Goal: Use online tool/utility: Utilize a website feature to perform a specific function

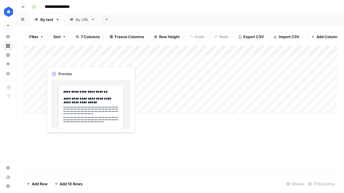
click at [80, 59] on div "Add Column" at bounding box center [180, 80] width 314 height 68
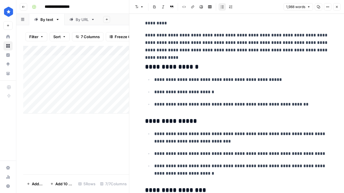
scroll to position [495, 0]
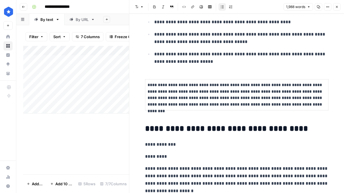
click at [309, 10] on button "Close" at bounding box center [336, 6] width 7 height 7
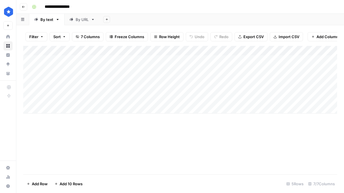
click at [77, 99] on div "Add Column" at bounding box center [180, 80] width 314 height 68
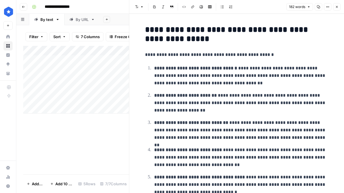
click at [309, 6] on button "Close" at bounding box center [336, 6] width 7 height 7
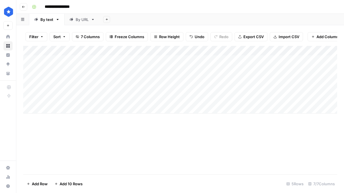
click at [55, 108] on div "Add Column" at bounding box center [180, 80] width 314 height 68
click at [70, 108] on div "Add Column" at bounding box center [180, 84] width 314 height 77
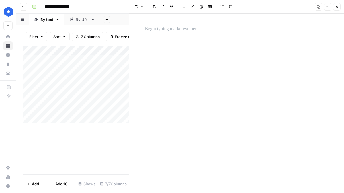
click at [151, 42] on div at bounding box center [237, 103] width 190 height 179
click at [147, 26] on p at bounding box center [237, 28] width 184 height 7
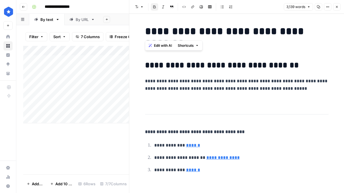
drag, startPoint x: 314, startPoint y: 30, endPoint x: 144, endPoint y: 37, distance: 169.9
copy strong "**********"
click at [309, 8] on icon "button" at bounding box center [336, 6] width 3 height 3
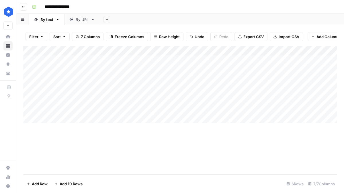
click at [146, 110] on div "Add Column" at bounding box center [180, 84] width 314 height 77
click at [151, 107] on textarea at bounding box center [172, 109] width 92 height 8
type textarea "**********"
click at [231, 108] on div "Add Column" at bounding box center [180, 84] width 314 height 77
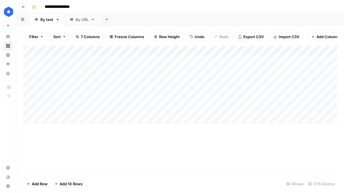
click at [139, 107] on div "Add Column" at bounding box center [180, 84] width 314 height 77
click at [132, 108] on textarea "**********" at bounding box center [172, 109] width 92 height 8
type textarea "**********"
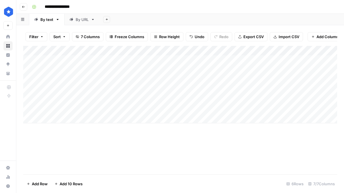
click at [236, 108] on div "Add Column" at bounding box center [180, 84] width 314 height 77
click at [249, 108] on div "Add Column" at bounding box center [180, 84] width 314 height 77
click at [135, 108] on div "Add Column" at bounding box center [180, 84] width 314 height 77
drag, startPoint x: 128, startPoint y: 108, endPoint x: 133, endPoint y: 108, distance: 4.3
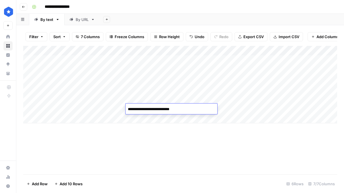
click at [128, 108] on textarea "**********" at bounding box center [172, 109] width 92 height 8
type textarea "**********"
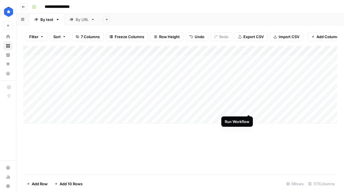
click at [250, 109] on div "Add Column" at bounding box center [180, 84] width 314 height 77
click at [83, 19] on div "By URL" at bounding box center [82, 20] width 13 height 6
click at [63, 169] on div "Add Column" at bounding box center [180, 110] width 314 height 128
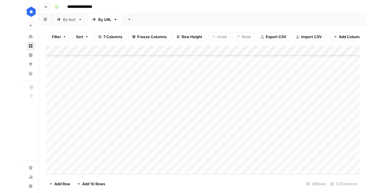
scroll to position [154, 0]
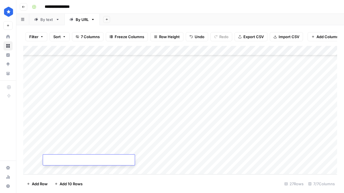
paste textarea "**********"
type textarea "**********"
click at [168, 159] on div "Add Column" at bounding box center [180, 110] width 314 height 128
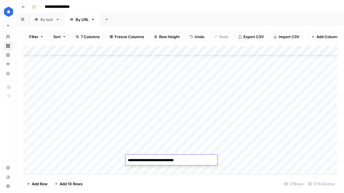
type textarea "**********"
click at [242, 160] on div "Add Column" at bounding box center [180, 110] width 314 height 128
click at [45, 19] on div "By text" at bounding box center [46, 20] width 13 height 6
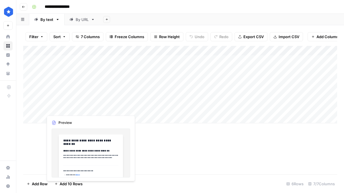
click at [81, 107] on div "Add Column" at bounding box center [180, 84] width 314 height 77
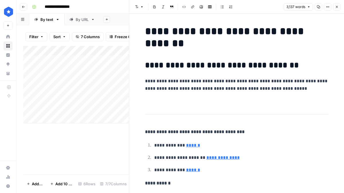
copy div "**********"
click at [309, 7] on icon "button" at bounding box center [337, 7] width 2 height 2
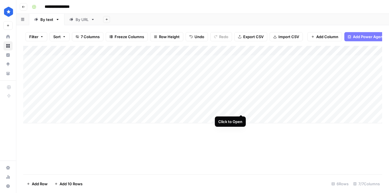
click at [240, 109] on div "Add Column" at bounding box center [202, 84] width 359 height 77
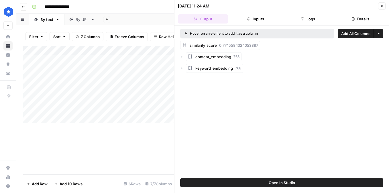
click at [157, 128] on div "Add Column" at bounding box center [98, 110] width 151 height 128
click at [309, 5] on button "Close" at bounding box center [381, 5] width 7 height 7
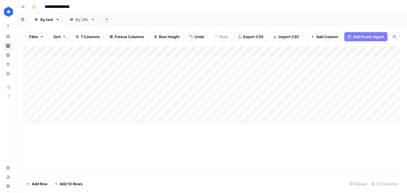
click at [77, 19] on div "By URL" at bounding box center [82, 20] width 13 height 6
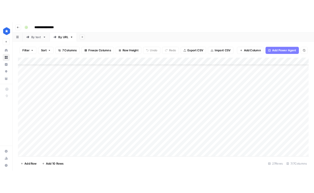
scroll to position [154, 0]
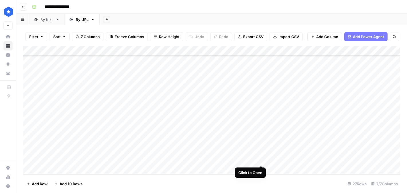
click at [261, 160] on div "Add Column" at bounding box center [211, 110] width 377 height 128
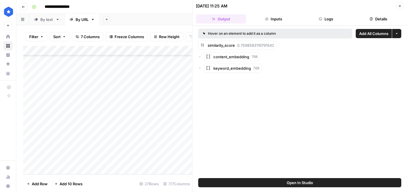
click at [280, 19] on button "Inputs" at bounding box center [274, 18] width 50 height 9
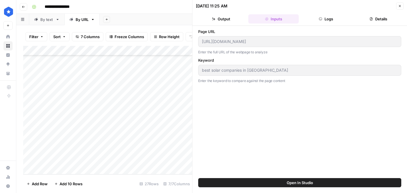
click at [309, 20] on button "Logs" at bounding box center [326, 18] width 50 height 9
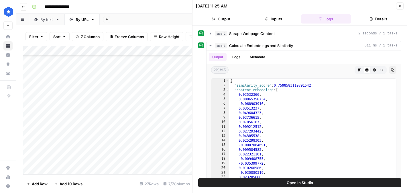
click at [309, 24] on header "09/02/25 at 11:25 AM Close Output Inputs Logs Details" at bounding box center [300, 13] width 215 height 26
click at [309, 17] on button "Details" at bounding box center [379, 18] width 50 height 9
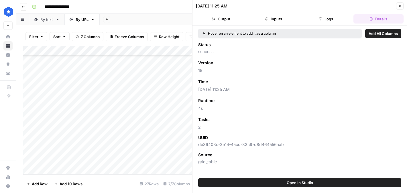
click at [309, 4] on icon "button" at bounding box center [400, 5] width 3 height 3
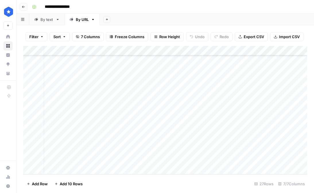
scroll to position [154, 31]
click at [238, 159] on div "Add Column" at bounding box center [165, 110] width 284 height 128
click at [49, 19] on div "By text" at bounding box center [46, 20] width 13 height 6
click at [74, 18] on div "By URL" at bounding box center [78, 20] width 19 height 6
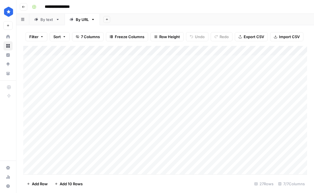
click at [50, 22] on div "By text" at bounding box center [46, 20] width 13 height 6
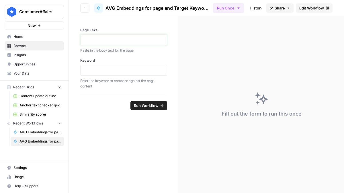
click at [108, 38] on p at bounding box center [123, 40] width 79 height 6
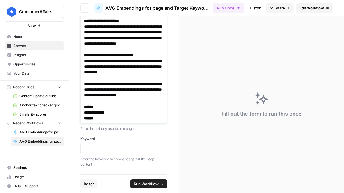
scroll to position [3355, 0]
click at [101, 152] on div at bounding box center [123, 148] width 87 height 11
click at [103, 147] on p at bounding box center [123, 149] width 79 height 6
click at [149, 182] on span "Run Workflow" at bounding box center [146, 184] width 25 height 6
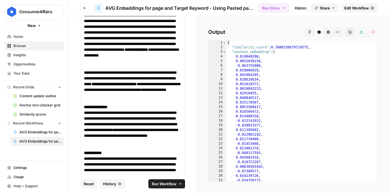
scroll to position [0, 0]
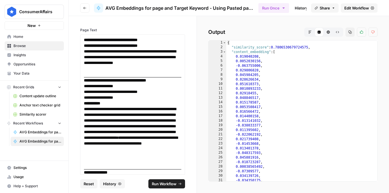
click at [284, 113] on div "{ "similarity_score" : 0.7806530679724575 , "content_embedding" : [ 0.019040208…" at bounding box center [302, 115] width 151 height 150
type textarea "* *"
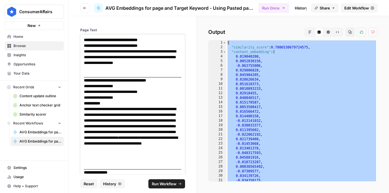
click at [155, 89] on p "**********" at bounding box center [132, 92] width 97 height 6
click at [88, 184] on span "Reset" at bounding box center [89, 184] width 10 height 6
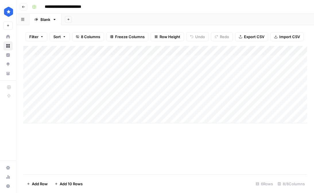
click at [93, 108] on div "Add Column" at bounding box center [165, 84] width 284 height 77
type textarea "**********"
click at [179, 122] on div "Add Column" at bounding box center [165, 84] width 284 height 77
click at [173, 110] on div "Add Column" at bounding box center [165, 89] width 284 height 87
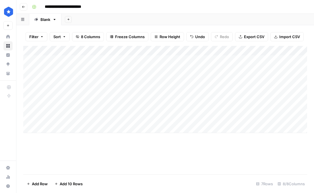
click at [173, 110] on div "Add Column" at bounding box center [165, 89] width 284 height 87
click at [173, 110] on textarea at bounding box center [172, 109] width 92 height 8
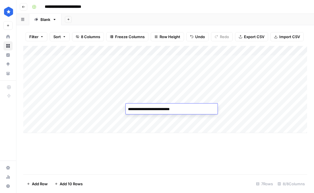
type textarea "**********"
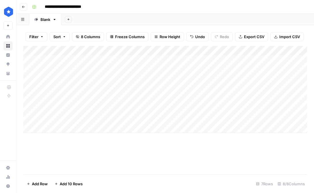
click at [217, 108] on div "Add Column" at bounding box center [165, 89] width 284 height 87
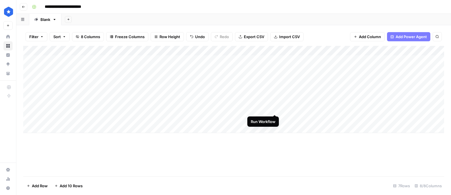
click at [274, 107] on div "Add Column" at bounding box center [233, 89] width 421 height 87
click at [219, 109] on div "Add Column" at bounding box center [233, 89] width 421 height 87
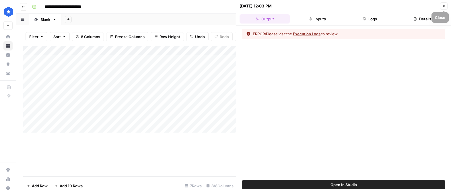
click at [313, 18] on button "Logs" at bounding box center [370, 18] width 50 height 9
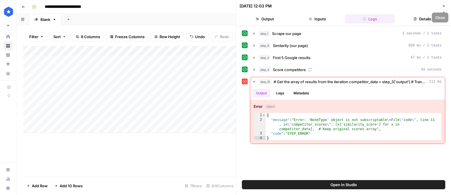
click at [313, 7] on button "Close" at bounding box center [443, 5] width 7 height 7
